Goal: Information Seeking & Learning: Learn about a topic

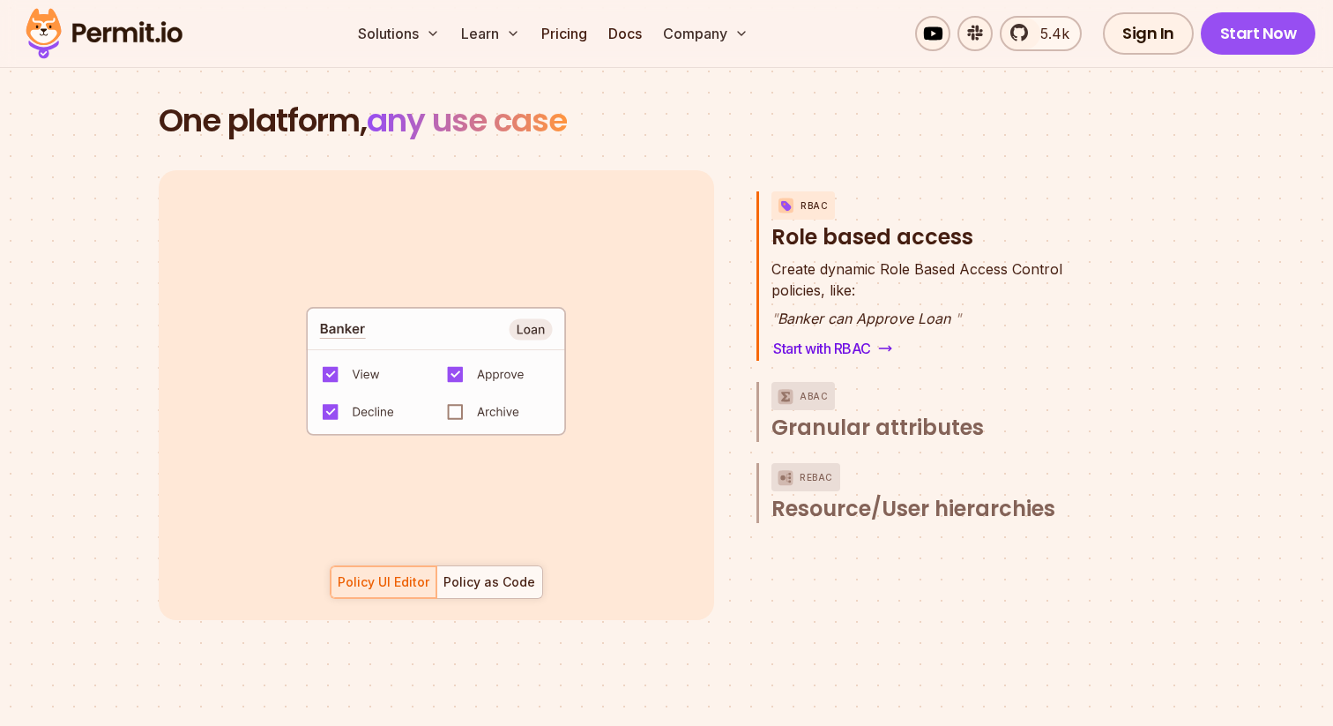
scroll to position [2526, 0]
click at [809, 413] on span "Granular attributes" at bounding box center [878, 427] width 213 height 28
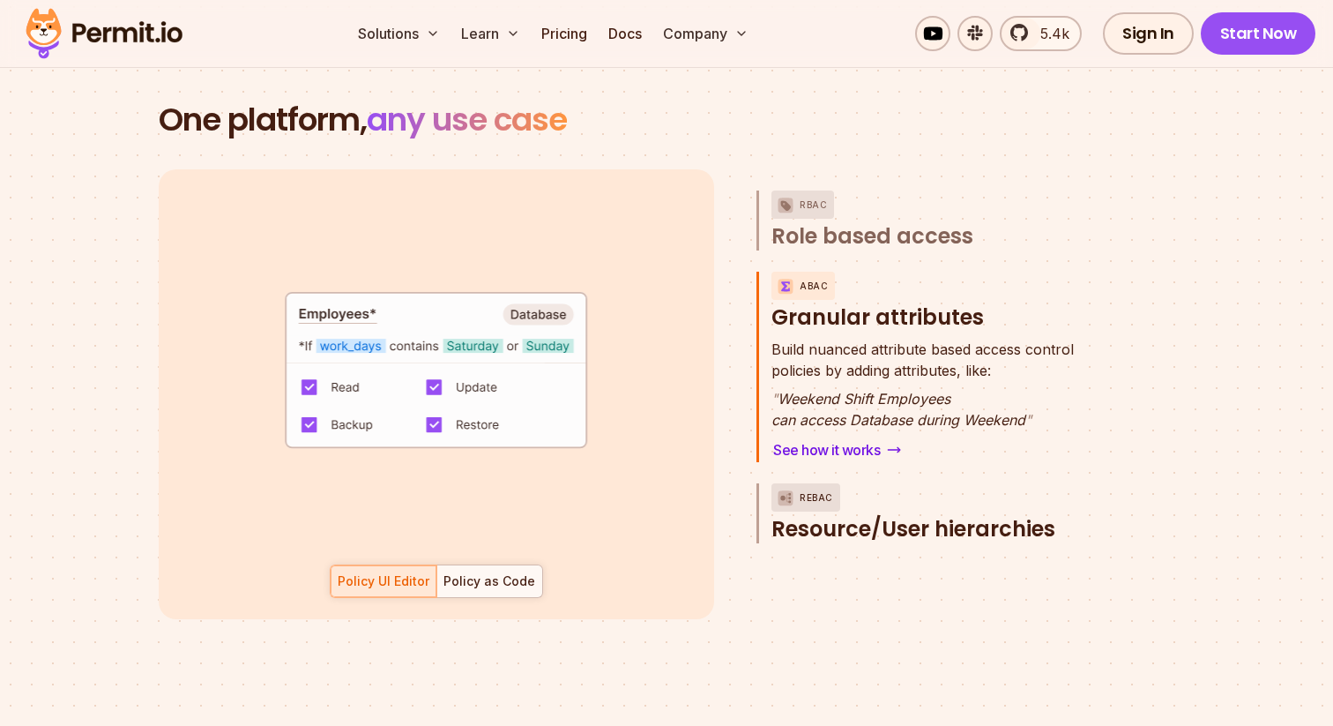
click at [818, 515] on span "Resource/User hierarchies" at bounding box center [914, 529] width 284 height 28
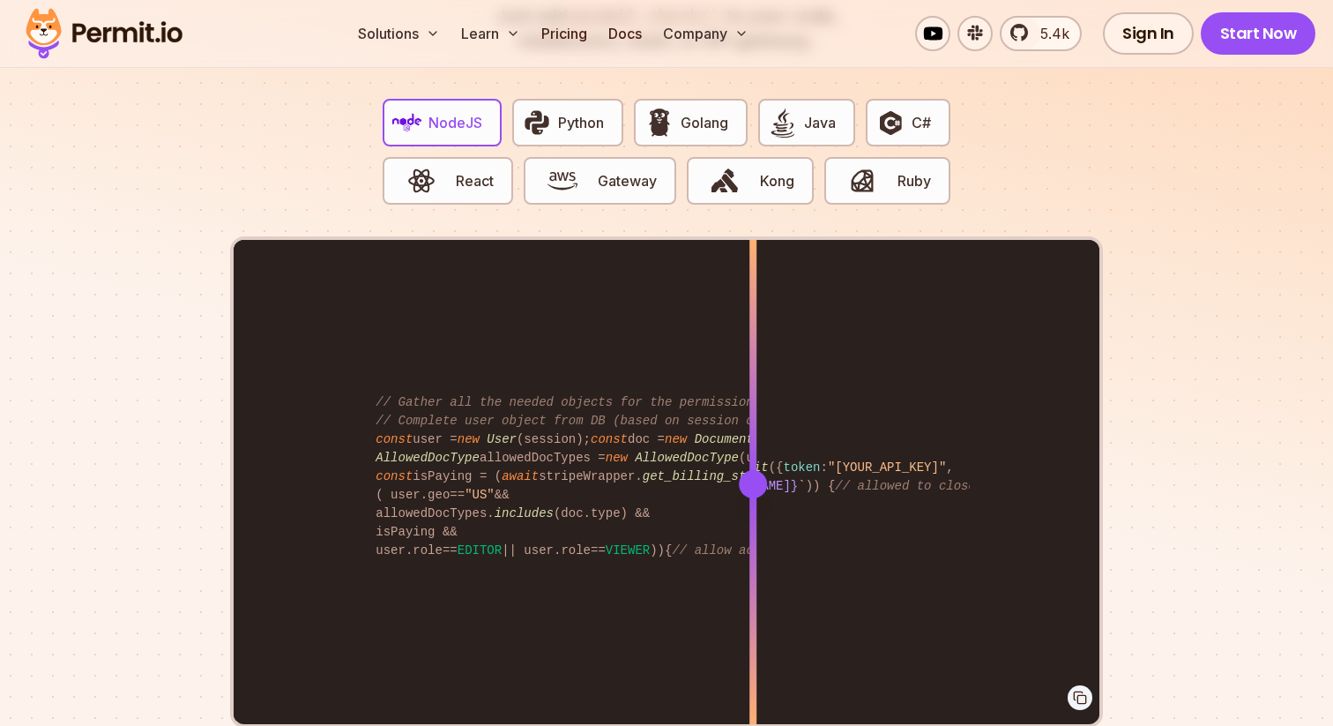
scroll to position [3479, 0]
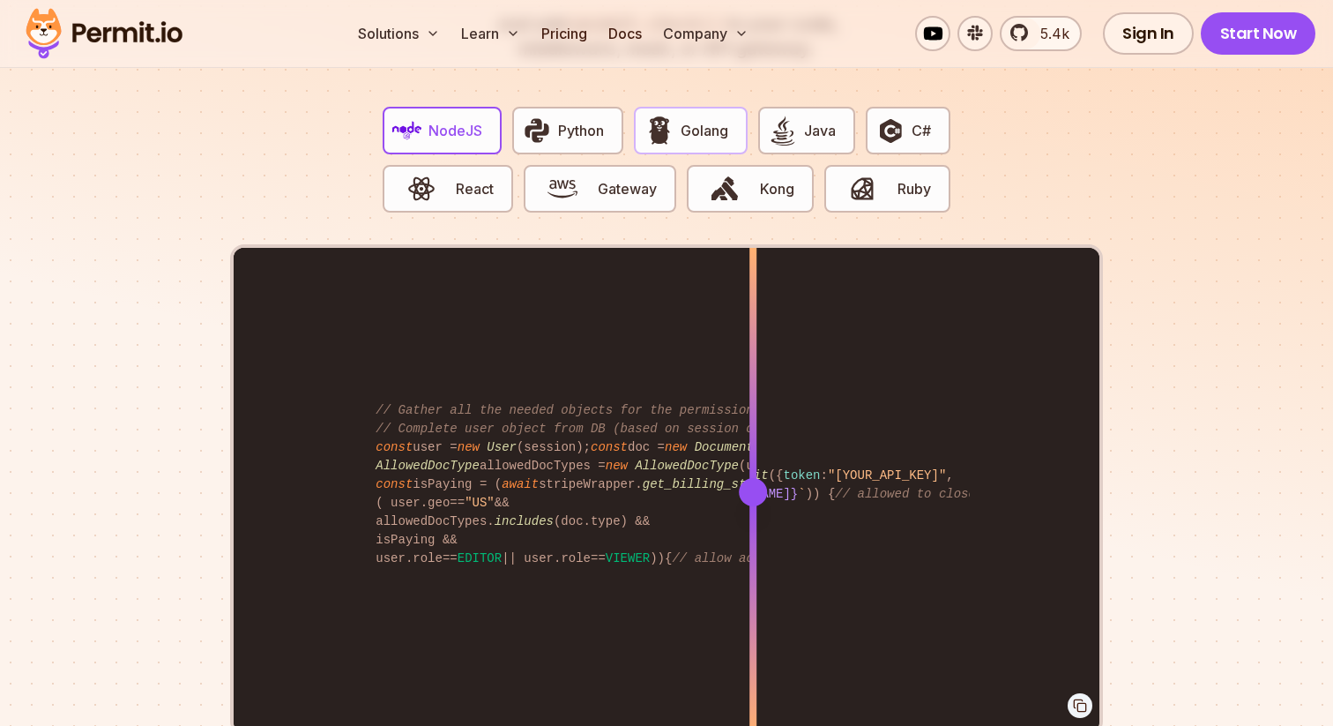
click at [706, 121] on button "Golang" at bounding box center [690, 131] width 113 height 48
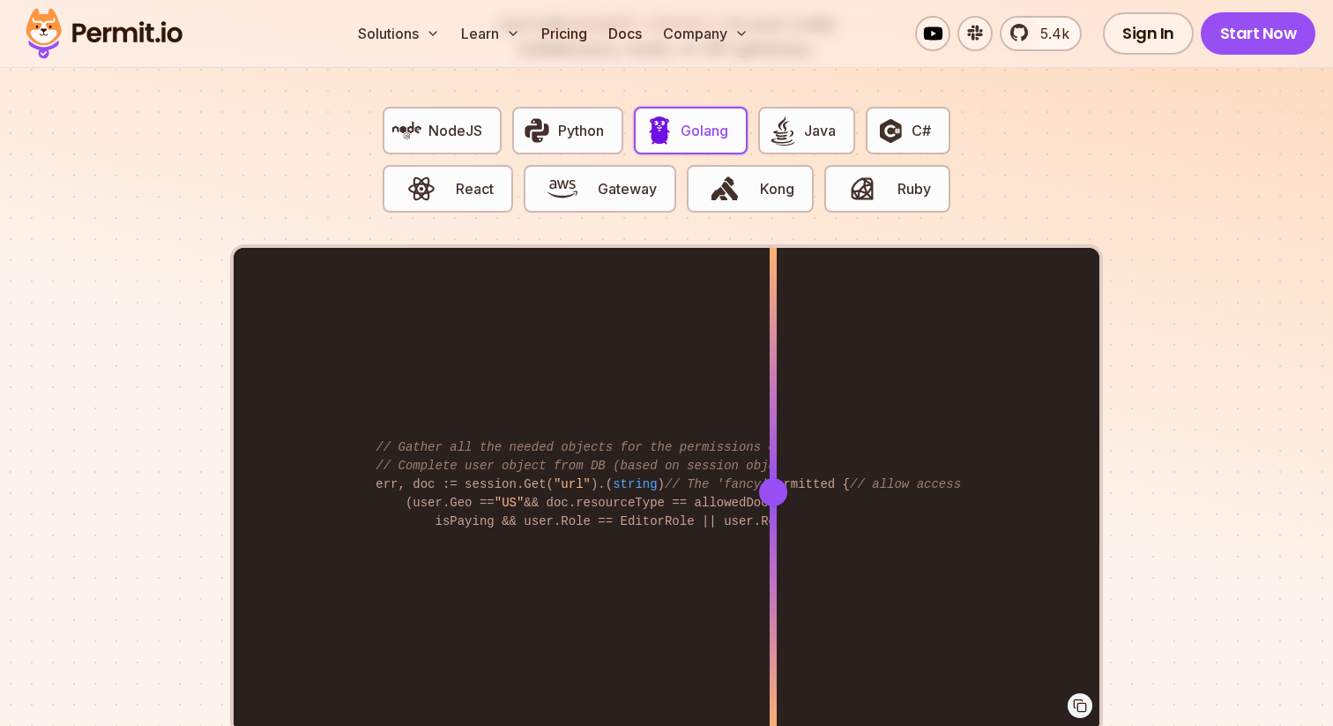
drag, startPoint x: 747, startPoint y: 476, endPoint x: 773, endPoint y: 458, distance: 32.3
click at [773, 478] on div at bounding box center [773, 492] width 28 height 28
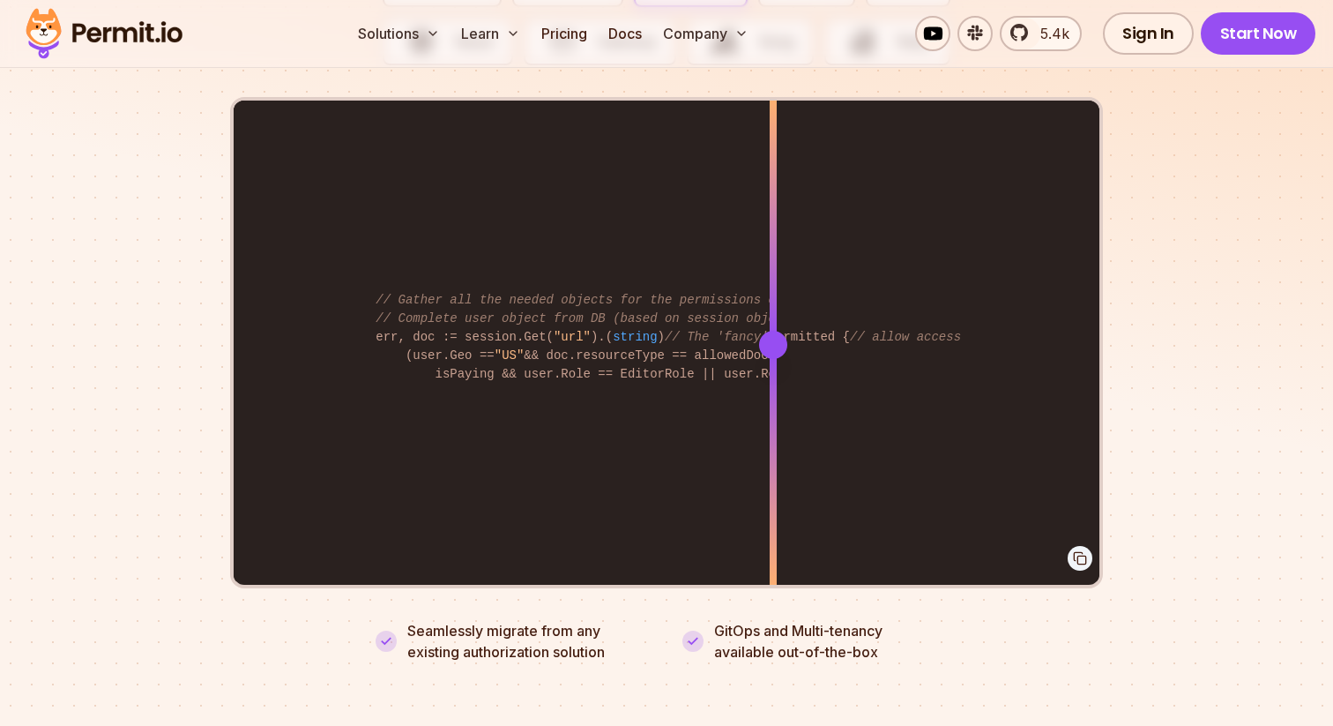
scroll to position [3619, 0]
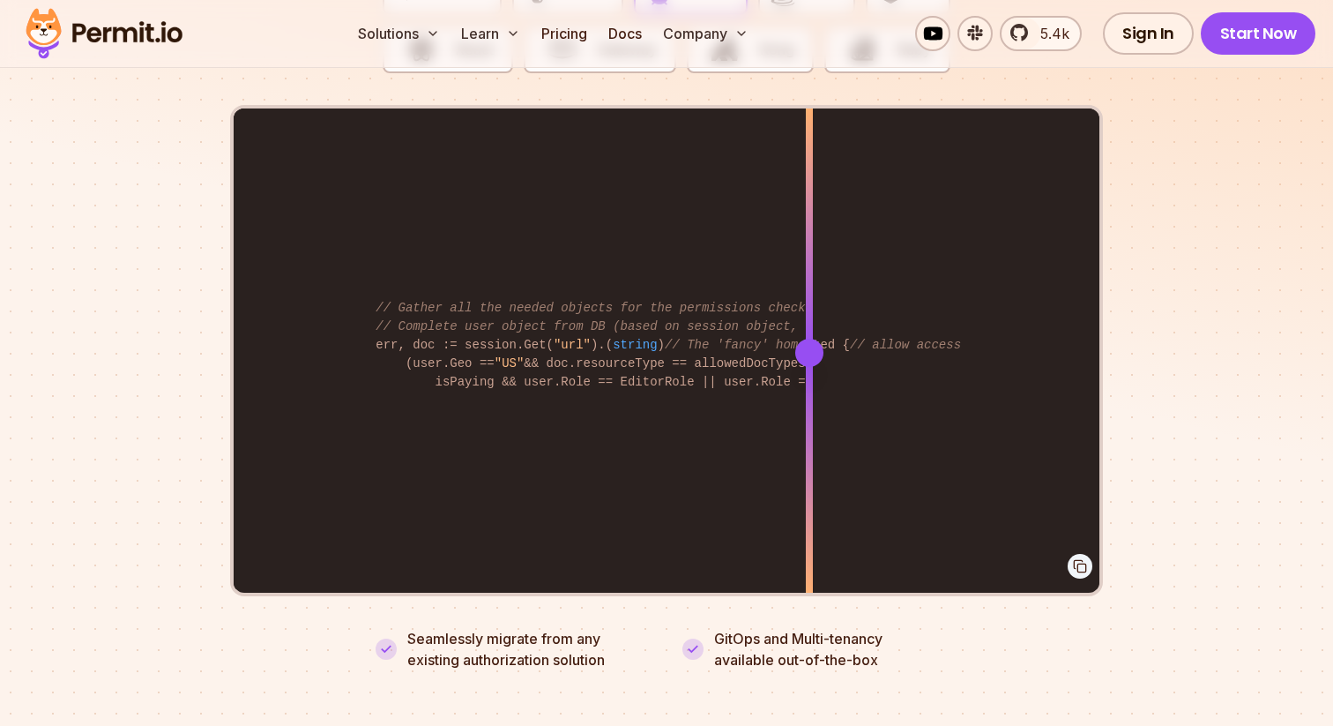
drag, startPoint x: 775, startPoint y: 325, endPoint x: 810, endPoint y: 354, distance: 44.5
click at [810, 354] on div at bounding box center [809, 351] width 7 height 487
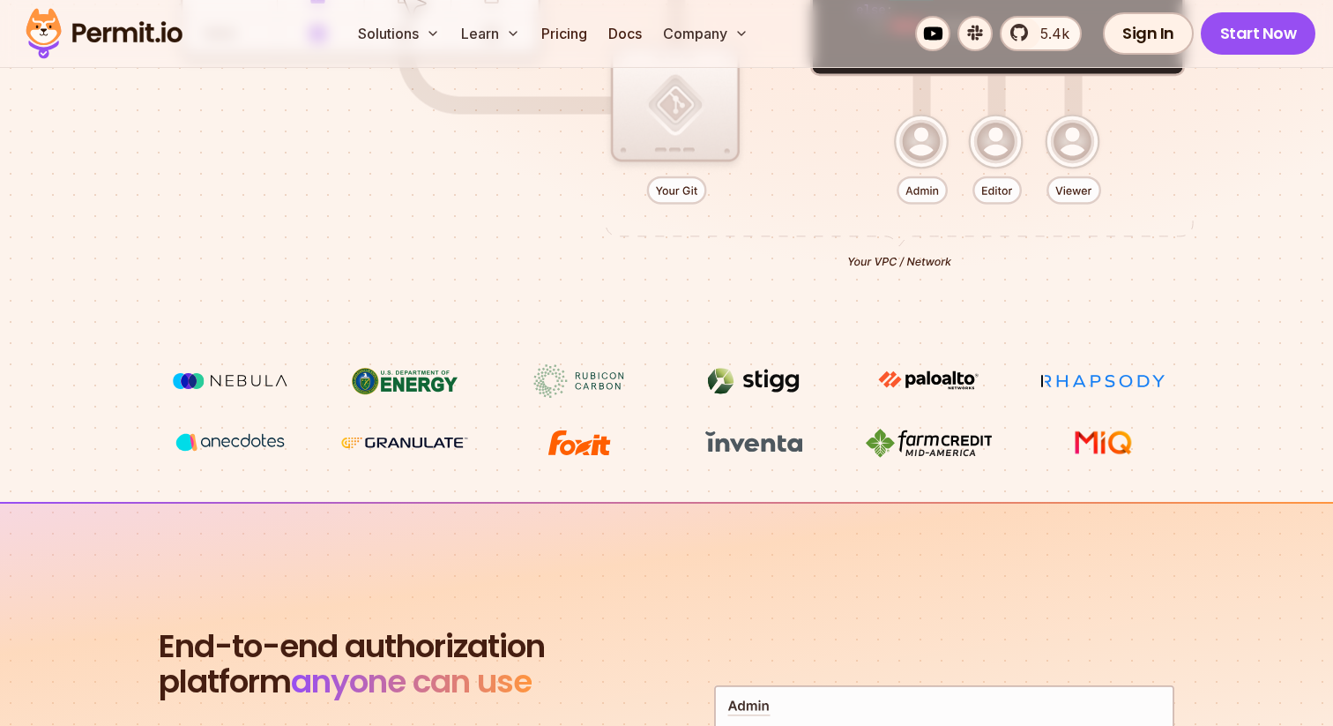
scroll to position [0, 0]
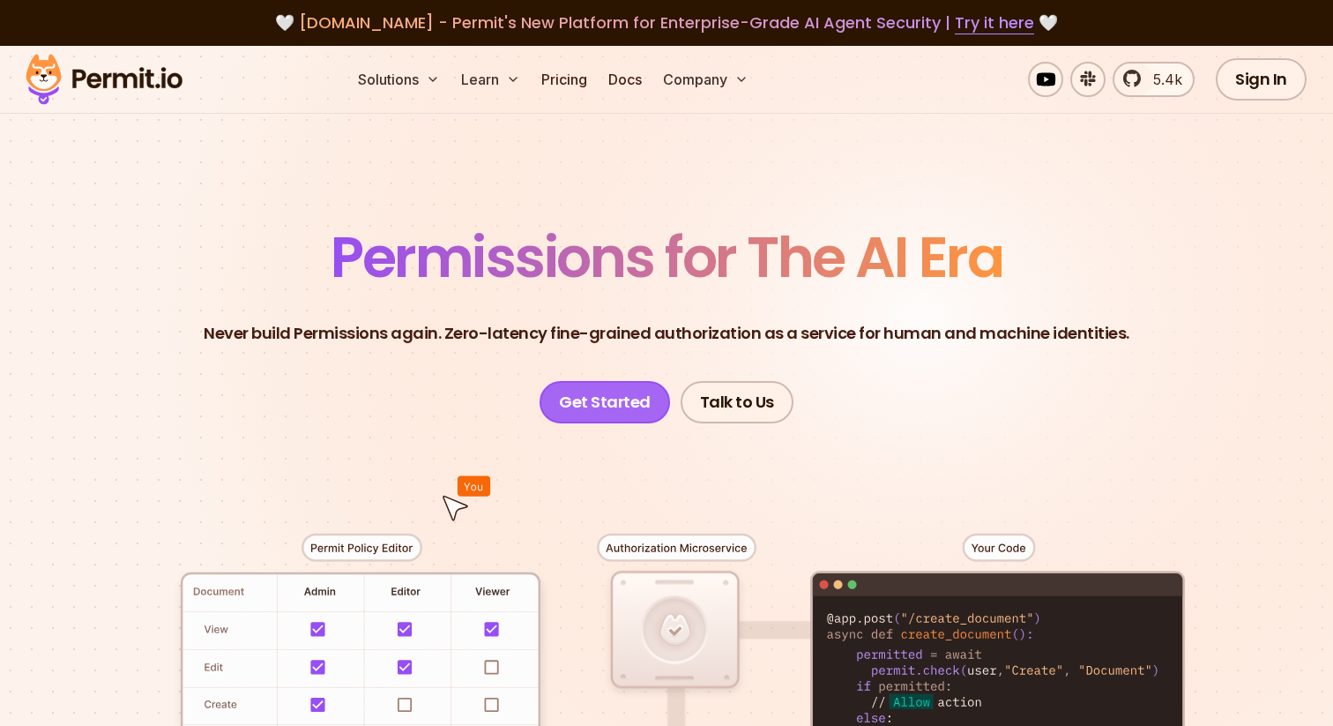
click at [615, 400] on link "Get Started" at bounding box center [605, 402] width 131 height 42
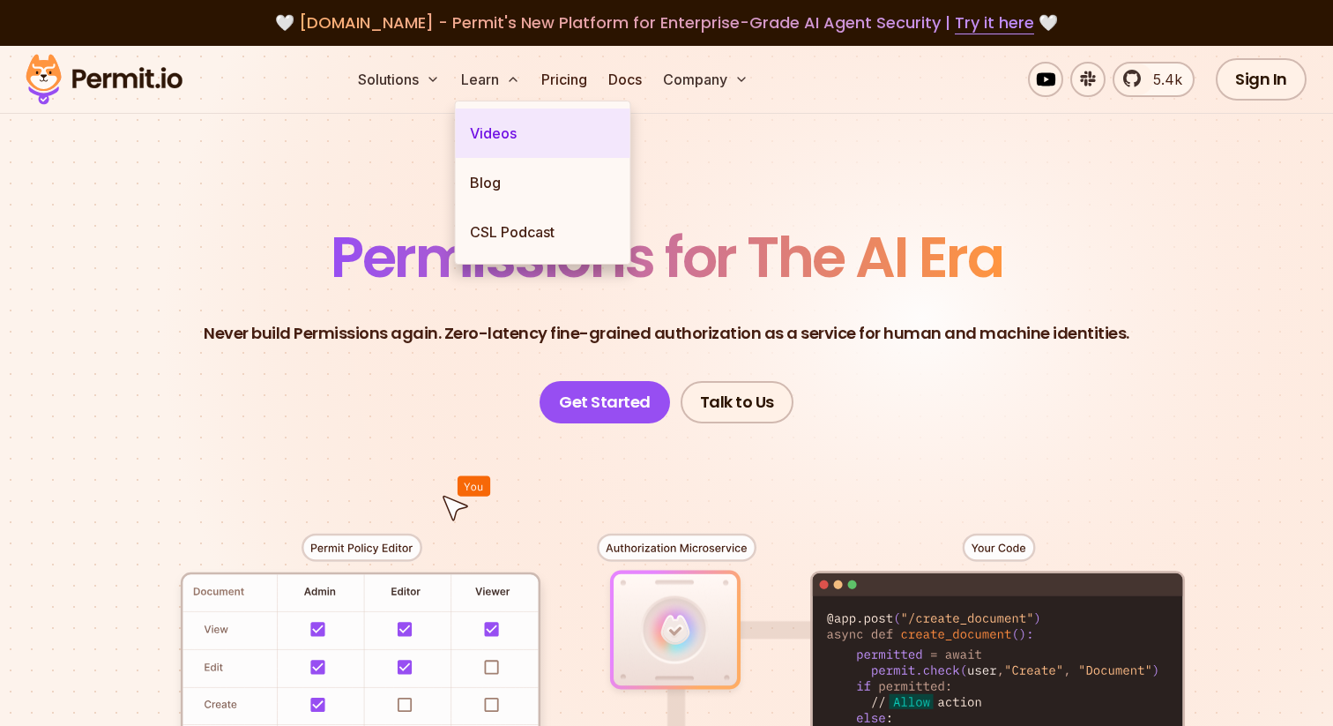
click at [495, 120] on link "Videos" at bounding box center [543, 132] width 175 height 49
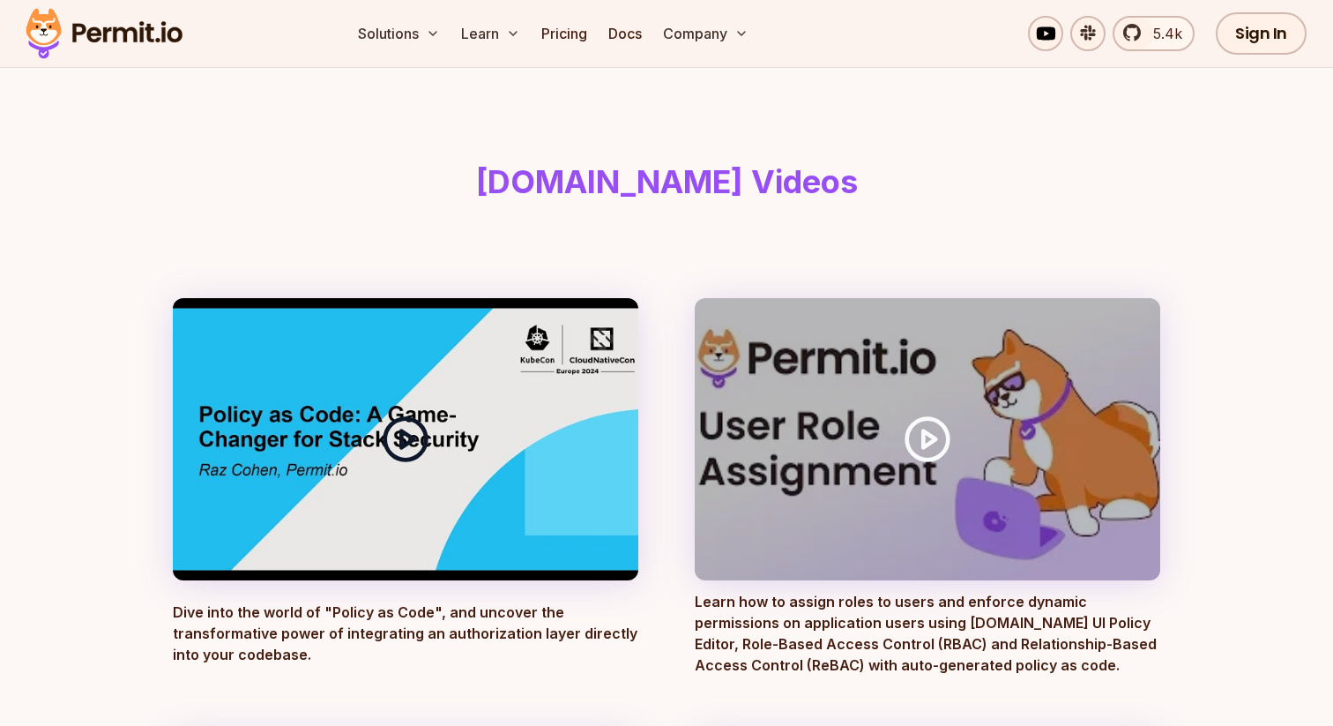
scroll to position [51, 0]
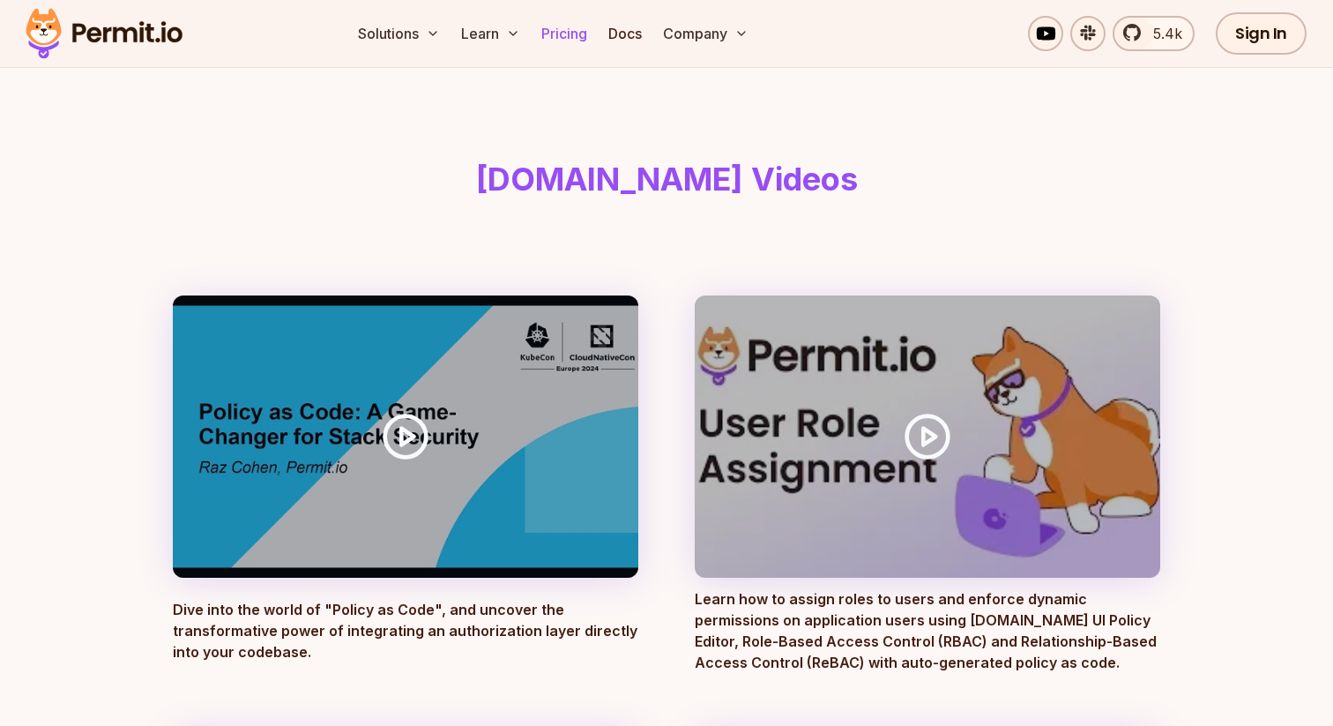
click at [556, 40] on link "Pricing" at bounding box center [564, 33] width 60 height 35
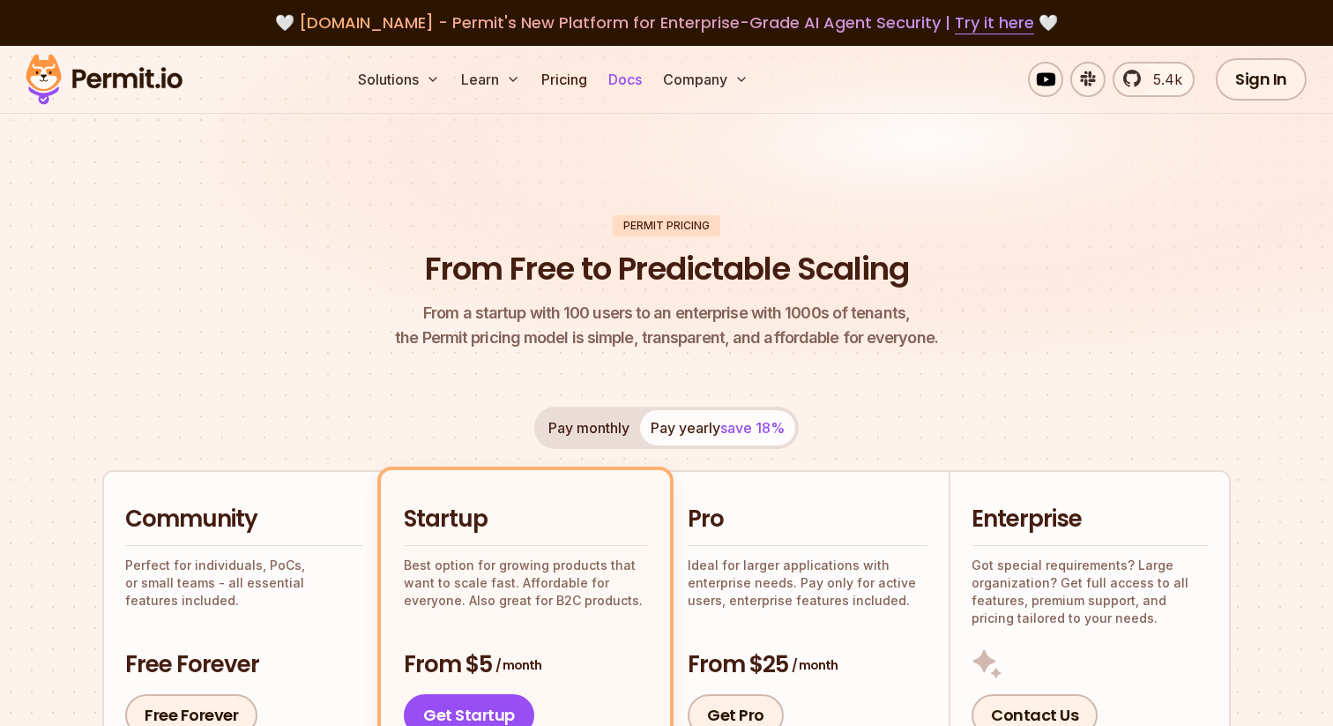
click at [639, 86] on link "Docs" at bounding box center [625, 79] width 48 height 35
